Goal: Information Seeking & Learning: Find specific fact

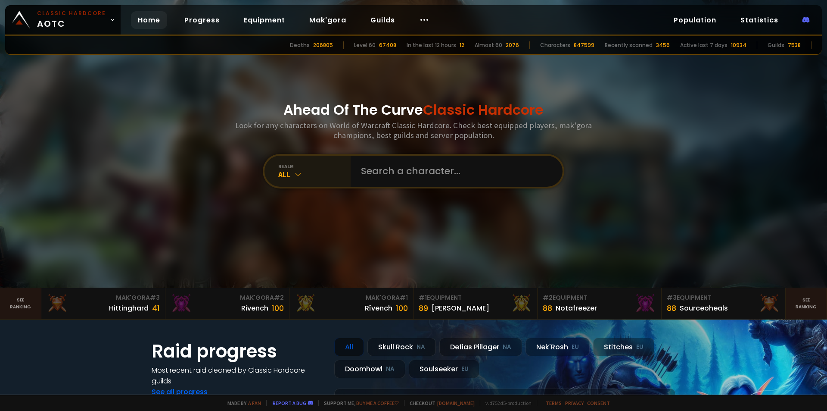
click at [305, 168] on div "realm" at bounding box center [314, 166] width 72 height 6
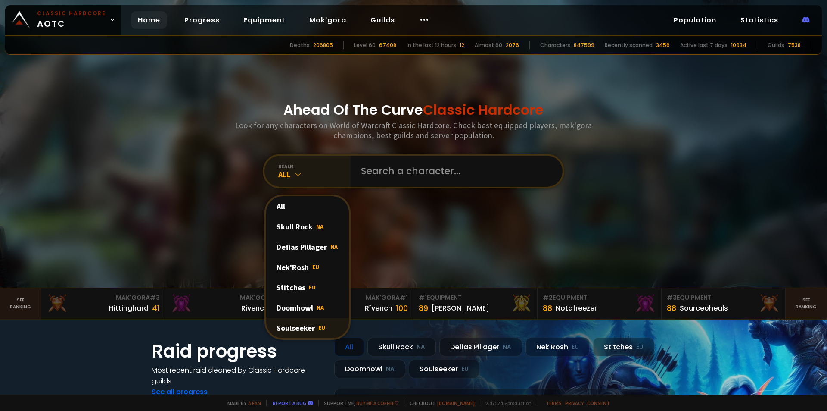
click at [303, 332] on div "Soulseeker EU" at bounding box center [307, 327] width 83 height 20
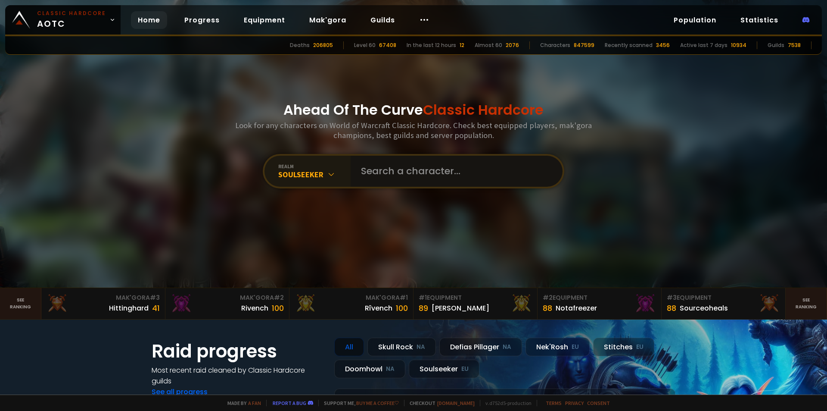
click at [538, 168] on input "text" at bounding box center [454, 171] width 196 height 31
click at [407, 177] on input "text" at bounding box center [454, 171] width 196 height 31
click at [402, 172] on input "text" at bounding box center [454, 171] width 196 height 31
type input "crazyjoker"
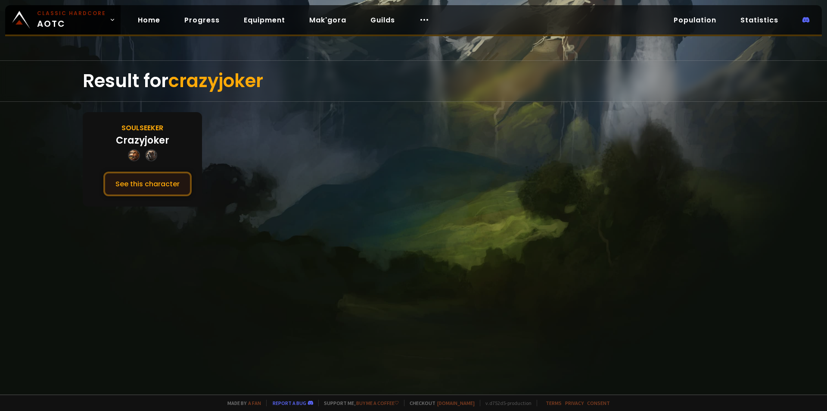
click at [154, 182] on button "See this character" at bounding box center [147, 183] width 88 height 25
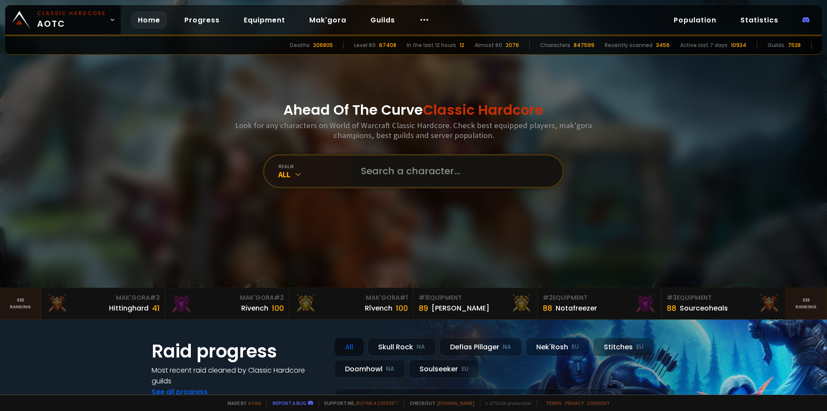
click at [378, 179] on input "text" at bounding box center [454, 171] width 196 height 31
click at [301, 181] on div "realm All" at bounding box center [307, 171] width 86 height 31
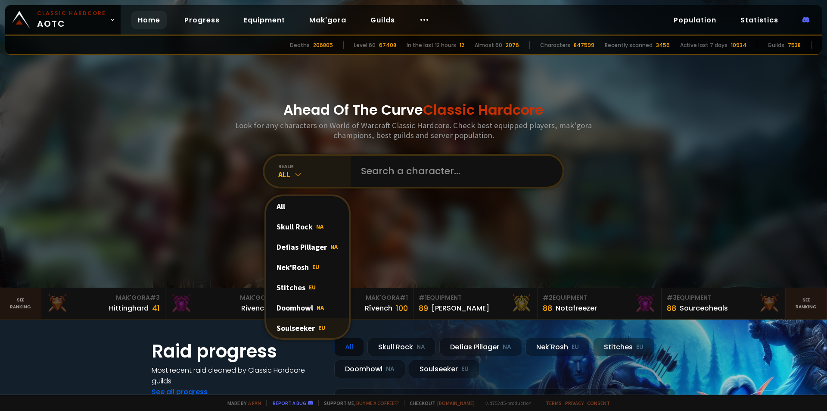
click at [299, 327] on div "Soulseeker EU" at bounding box center [307, 327] width 83 height 20
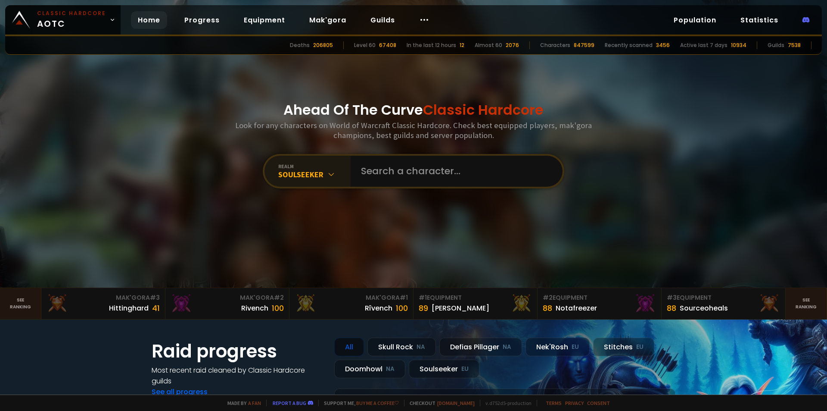
click at [398, 153] on div "Ahead Of The Curve Classic Hardcore Look for any characters on World of Warcraf…" at bounding box center [413, 143] width 519 height 287
click at [396, 165] on input "text" at bounding box center [454, 171] width 196 height 31
type input "studio"
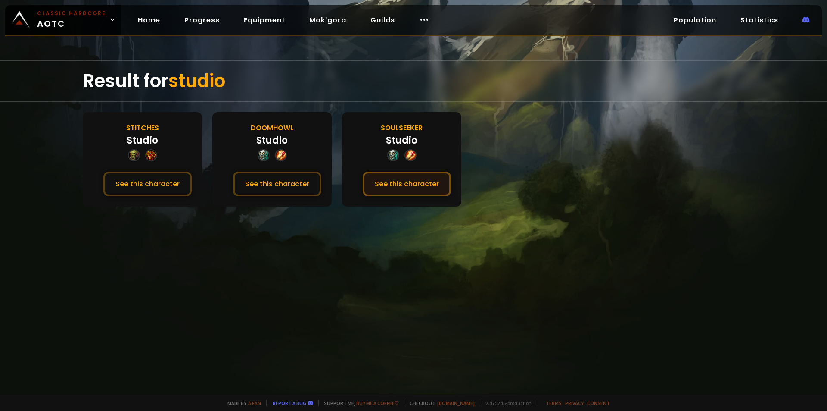
click at [388, 183] on button "See this character" at bounding box center [407, 183] width 88 height 25
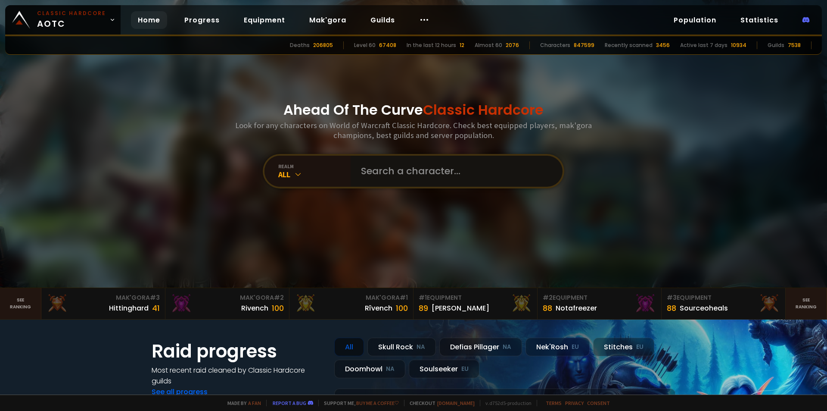
click at [379, 175] on input "text" at bounding box center [454, 171] width 196 height 31
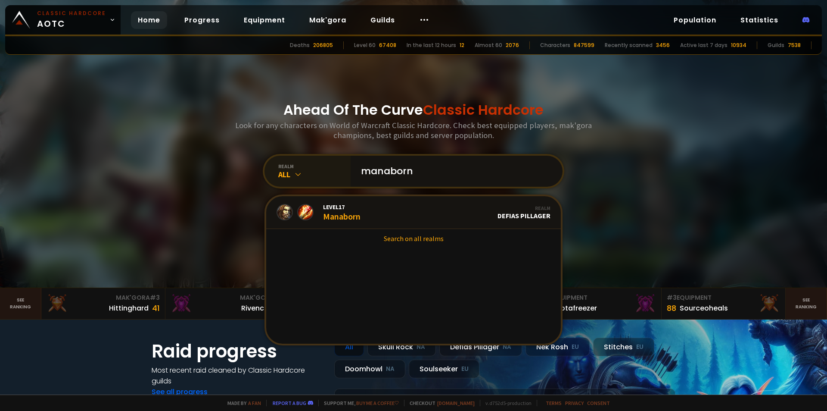
type input "manaborn"
click at [299, 176] on icon at bounding box center [298, 174] width 9 height 9
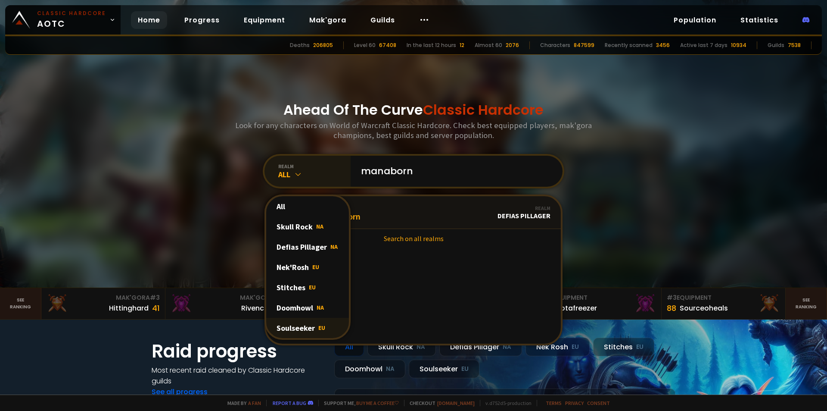
click at [299, 325] on div "Soulseeker EU" at bounding box center [307, 327] width 83 height 20
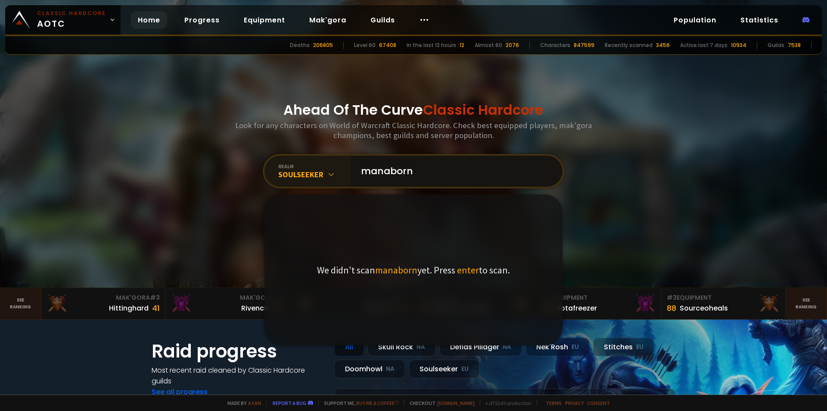
click at [377, 176] on input "manaborn" at bounding box center [454, 171] width 196 height 31
click at [426, 170] on input "manaborn" at bounding box center [454, 171] width 196 height 31
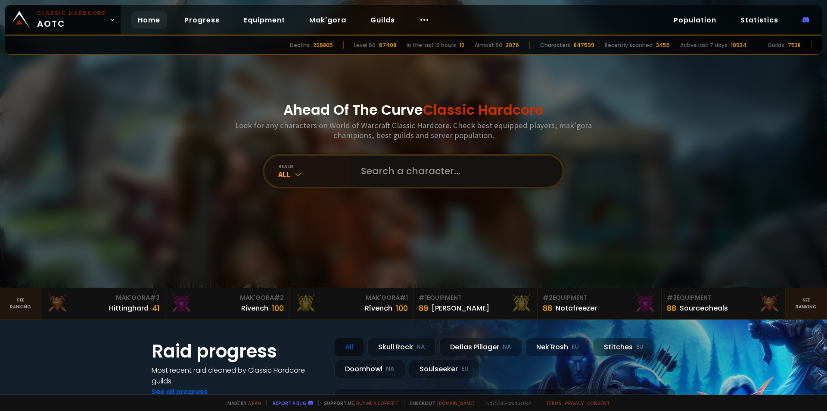
click at [391, 179] on input "text" at bounding box center [454, 171] width 196 height 31
click at [398, 175] on input "text" at bounding box center [454, 171] width 196 height 31
type input "manaborn"
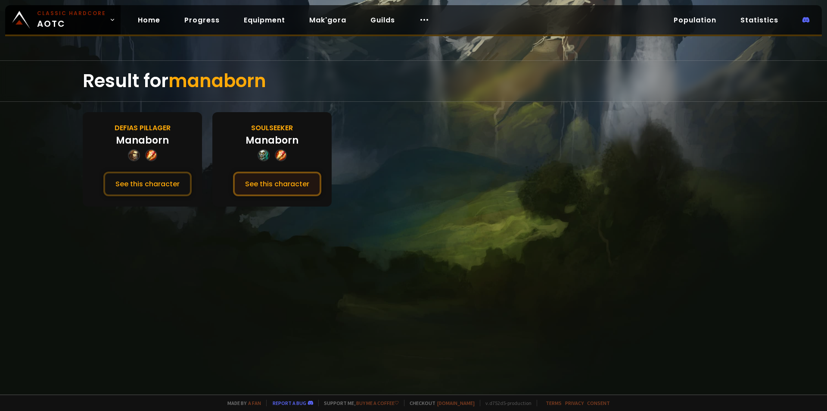
click at [282, 181] on button "See this character" at bounding box center [277, 183] width 88 height 25
